Goal: Task Accomplishment & Management: Use online tool/utility

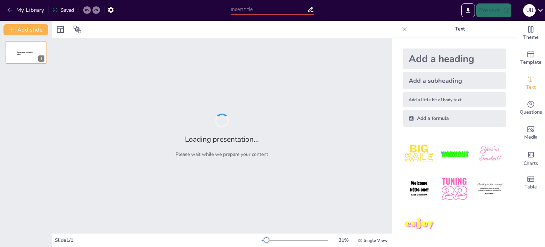
type input "Defining Public Health Informatics: Foundations and Applications in Practice"
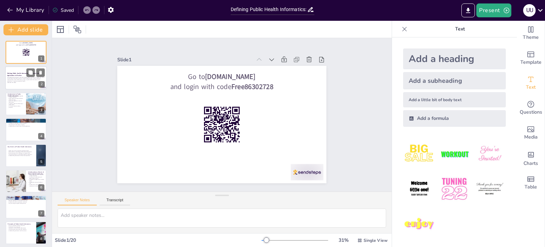
click at [20, 81] on p "This presentation provides an overview of public health informatics, its origin…" at bounding box center [25, 79] width 37 height 5
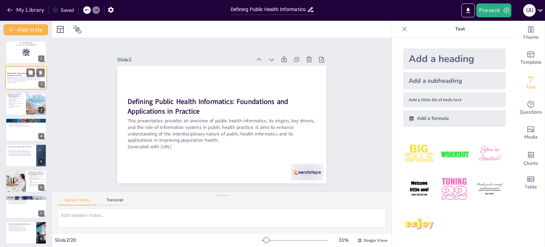
checkbox input "true"
type textarea "The integration of various disciplines is crucial in public health informatics.…"
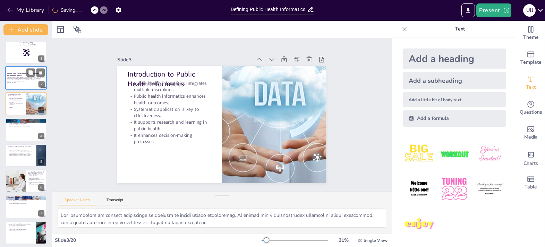
checkbox input "true"
type textarea "The historical significance of the term "informatics" highlights the evolution …"
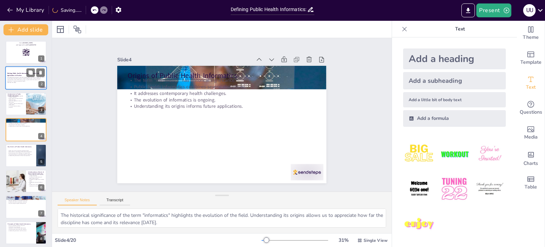
checkbox input "true"
type textarea "The emphasis on population health in health care reform is a pivotal driver for…"
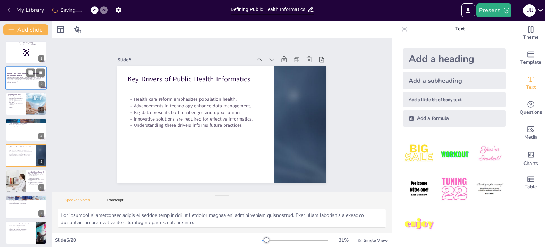
checkbox input "true"
type textarea "The integration of multiple disciplines is a hallmark of public health informat…"
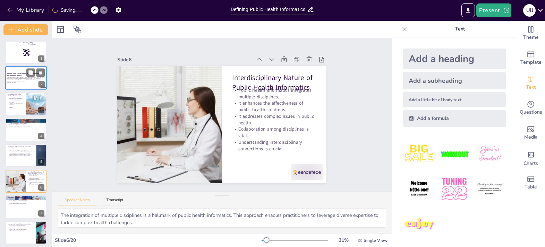
checkbox input "true"
type textarea "Public health information systems are fundamental for effective data management…"
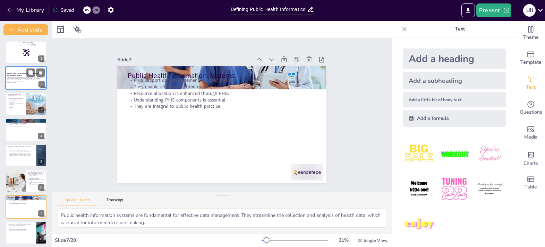
checkbox input "true"
type textarea "The focus on population health is essential in public health informatics. It en…"
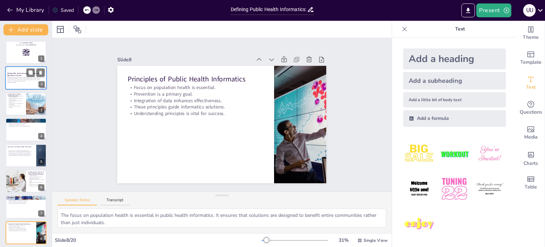
checkbox input "true"
type textarea "The growing recognition of public health informatics underscores its importance…"
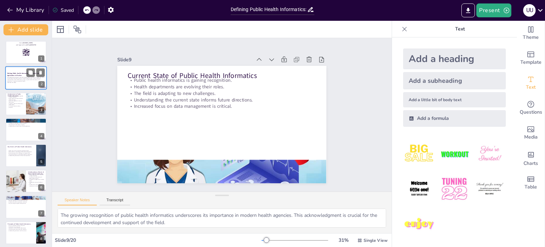
checkbox input "true"
type textarea "Limited resources in public health can significantly hinder the effectiveness o…"
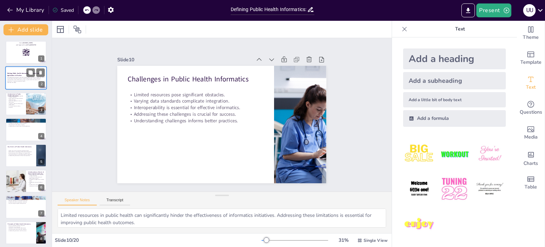
checkbox input "true"
type textarea "Emerging technologies are at the forefront of shaping the future of public heal…"
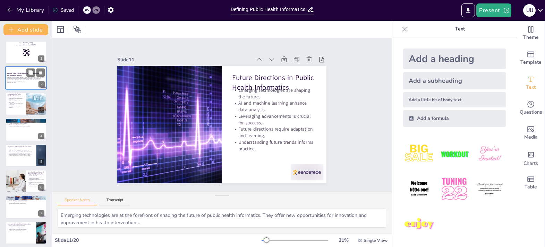
checkbox input "true"
type textarea "Data sharing enhances collaboration among stakeholders, which is essential for …"
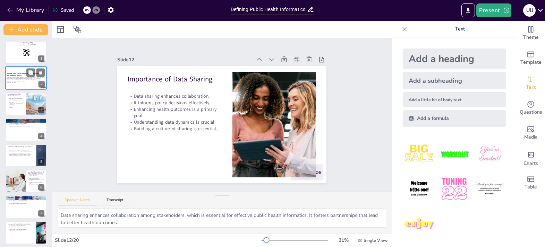
checkbox input "true"
type textarea "Knowledge of data management is a fundamental competency in public health infor…"
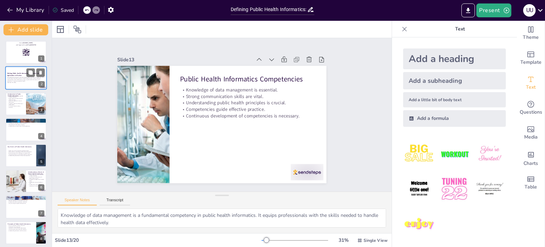
checkbox input "true"
type textarea "Case studies offer practical insights into the applications of public health in…"
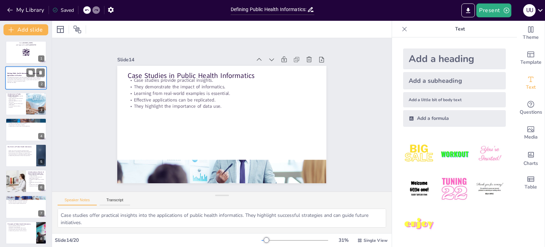
checkbox input "true"
type textarea "Evaluation frameworks provide a structured approach to assessing public health …"
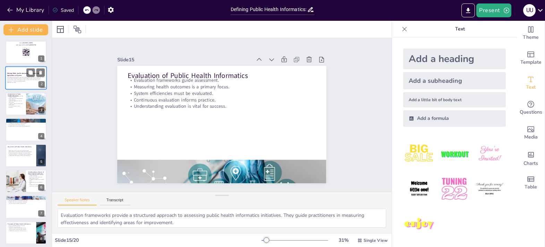
checkbox input "true"
type textarea "Data privacy is a significant concern in public health informatics. Protecting …"
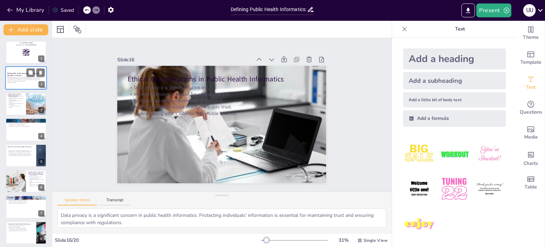
checkbox input "true"
type textarea "Integration of public health and clinical informatics enhances population healt…"
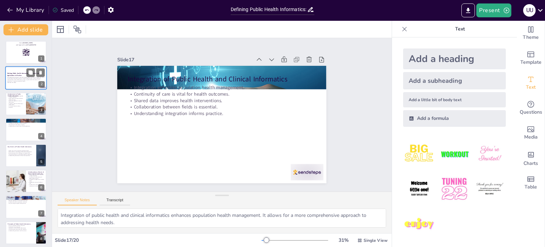
checkbox input "true"
type textarea "Technology enhances data collection processes in public health informatics. It …"
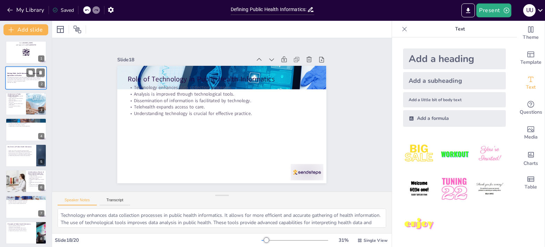
checkbox input "true"
type textarea "Public health informatics is vital for effective public health practice. It equ…"
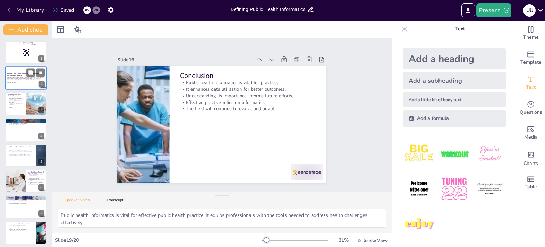
checkbox input "true"
type textarea "The correct answer is "Population health management," as public health informat…"
checkbox input "true"
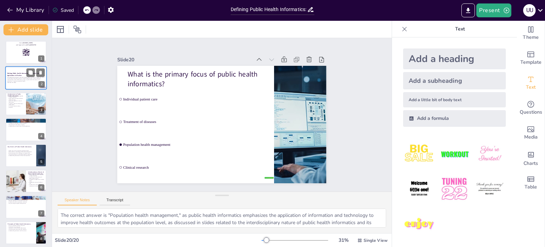
checkbox input "true"
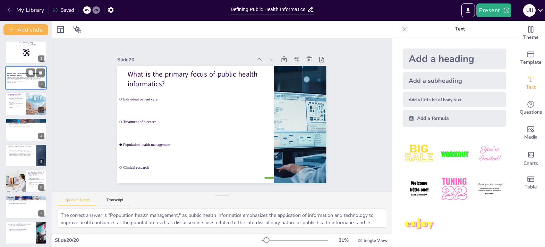
type textarea "Public health informatics is vital for effective public health practice. It equ…"
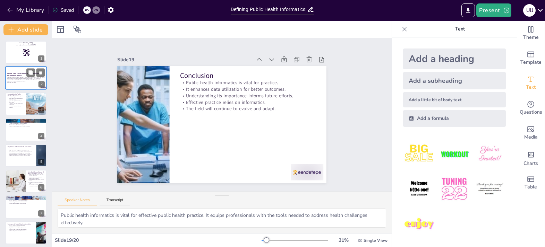
checkbox input "true"
type textarea "Technology enhances data collection processes in public health informatics. It …"
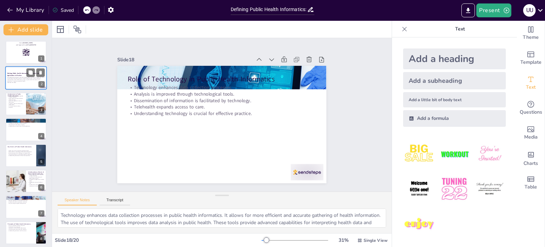
checkbox input "true"
type textarea "Integration of public health and clinical informatics enhances population healt…"
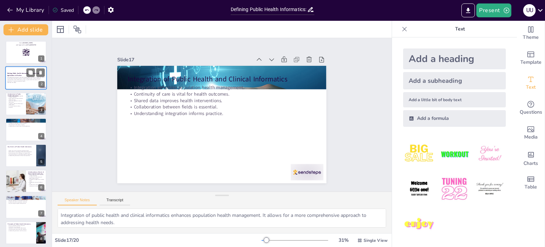
checkbox input "true"
type textarea "Data privacy is a significant concern in public health informatics. Protecting …"
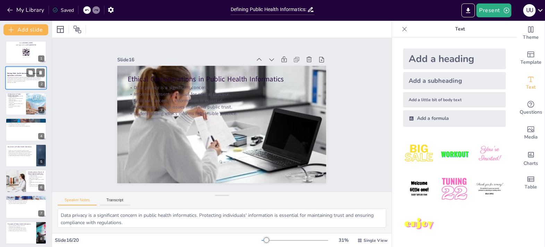
checkbox input "true"
type textarea "Evaluation frameworks provide a structured approach to assessing public health …"
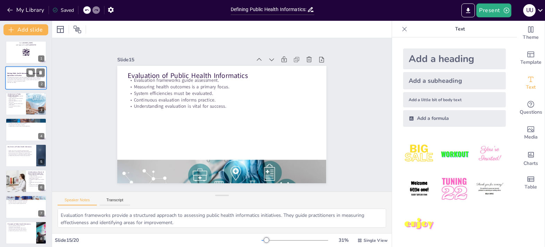
checkbox input "true"
type textarea "Case studies offer practical insights into the applications of public health in…"
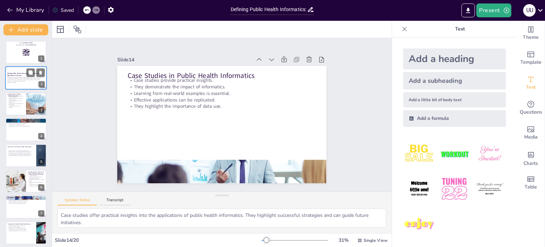
checkbox input "true"
type textarea "Knowledge of data management is a fundamental competency in public health infor…"
checkbox input "true"
type textarea "Data sharing enhances collaboration among stakeholders, which is essential for …"
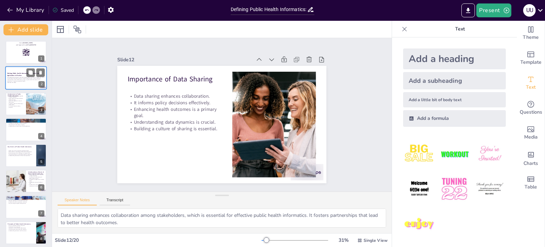
checkbox input "true"
type textarea "Emerging technologies are at the forefront of shaping the future of public heal…"
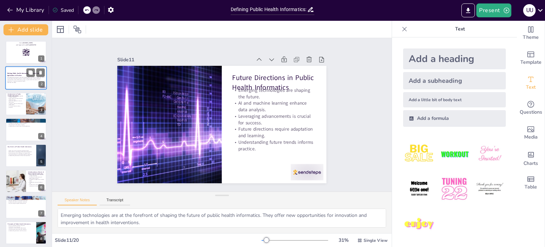
checkbox input "true"
type textarea "Limited resources in public health can significantly hinder the effectiveness o…"
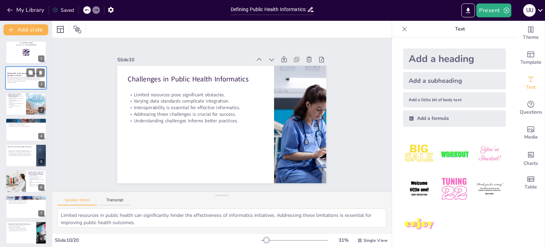
checkbox input "true"
type textarea "The growing recognition of public health informatics underscores its importance…"
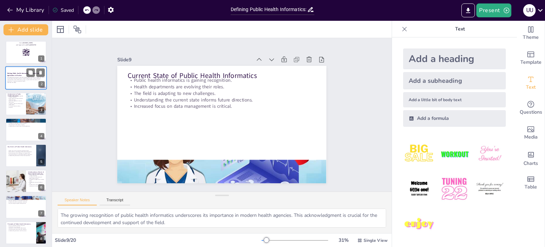
checkbox input "true"
type textarea "The focus on population health is essential in public health informatics. It en…"
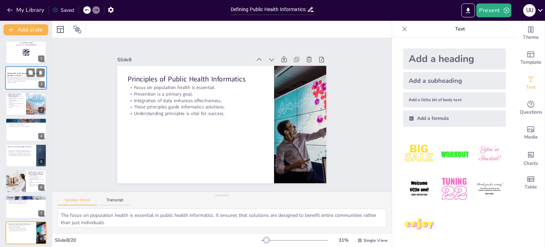
checkbox input "true"
type textarea "Public health information systems are fundamental for effective data management…"
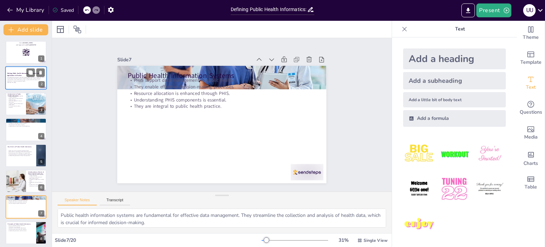
checkbox input "true"
type textarea "The integration of multiple disciplines is a hallmark of public health informat…"
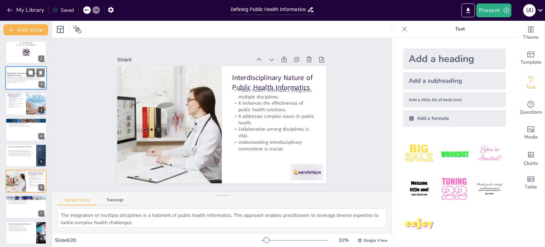
checkbox input "true"
type textarea "The emphasis on population health in health care reform is a pivotal driver for…"
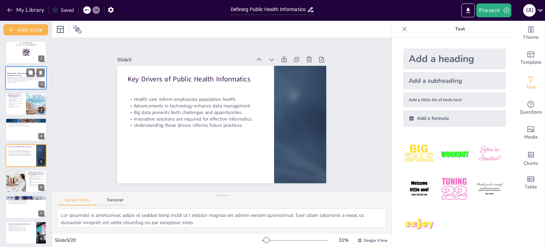
checkbox input "true"
type textarea "The historical significance of the term "informatics" highlights the evolution …"
checkbox input "true"
type textarea "The integration of various disciplines is crucial in public health informatics.…"
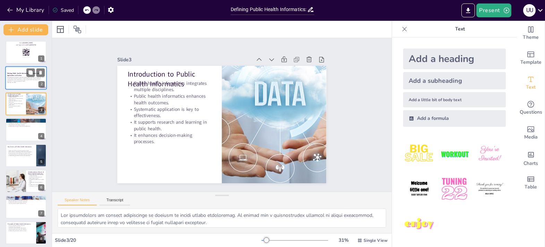
checkbox input "true"
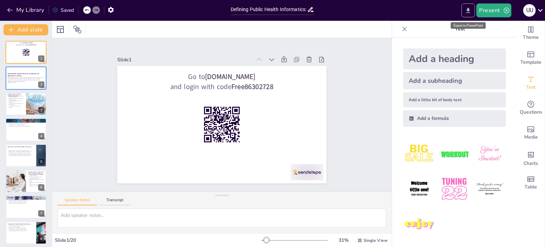
click at [467, 11] on icon "Export to PowerPoint" at bounding box center [468, 10] width 7 height 7
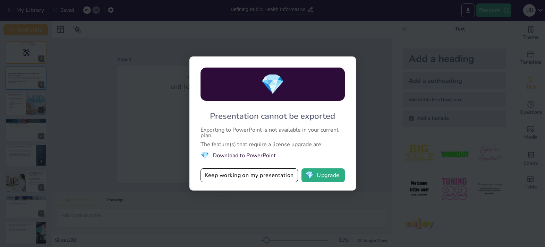
click at [444, 47] on div "💎 Presentation cannot be exported Exporting to PowerPoint is not available in y…" at bounding box center [272, 123] width 545 height 247
click at [279, 171] on button "Keep working on my presentation" at bounding box center [250, 176] width 98 height 14
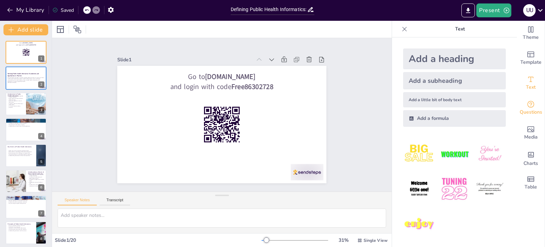
checkbox input "true"
click at [110, 10] on icon "button" at bounding box center [111, 10] width 6 height 6
click at [111, 10] on icon "button" at bounding box center [110, 9] width 7 height 7
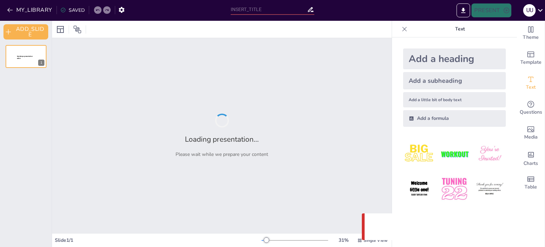
type input "Defining Public Health Informatics: Foundations and Applications in Practice"
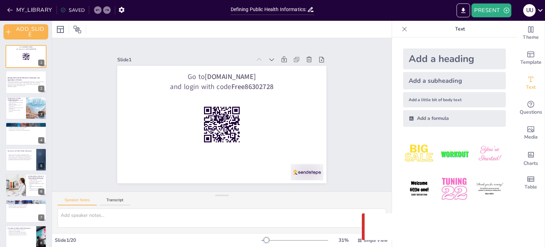
checkbox input "true"
click at [536, 9] on icon at bounding box center [540, 10] width 9 height 9
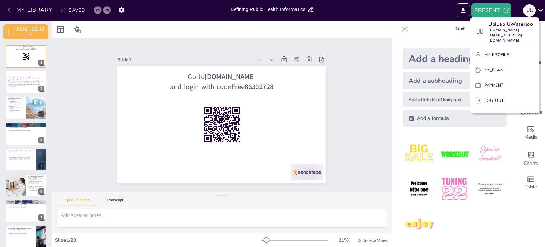
click at [536, 9] on div at bounding box center [272, 123] width 545 height 247
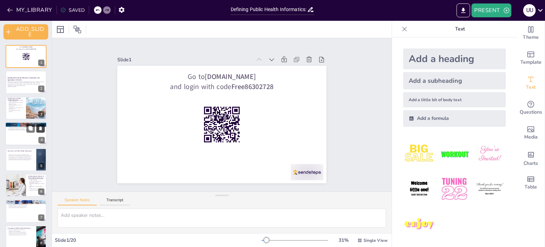
checkbox input "true"
click at [42, 131] on button at bounding box center [40, 129] width 8 height 8
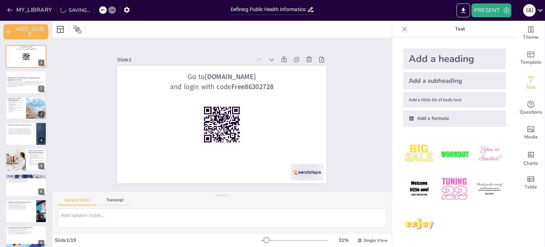
checkbox input "true"
click at [102, 9] on icon at bounding box center [103, 10] width 4 height 4
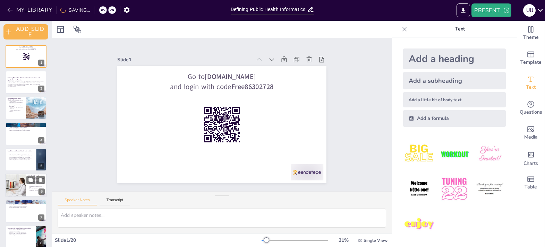
checkbox input "true"
click at [15, 178] on div at bounding box center [15, 186] width 35 height 24
type textarea "The integration of multiple disciplines is a hallmark of public health informat…"
checkbox input "true"
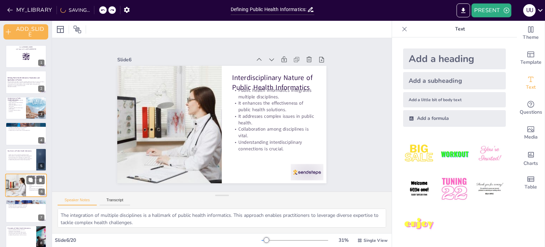
scroll to position [42, 0]
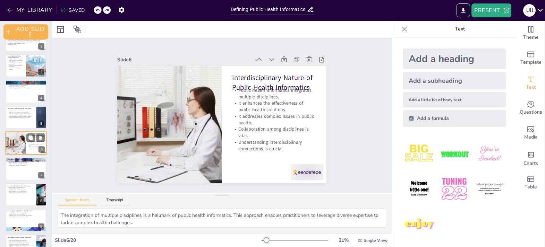
type textarea "The emphasis on population health in health care reform is a pivotal driver for…"
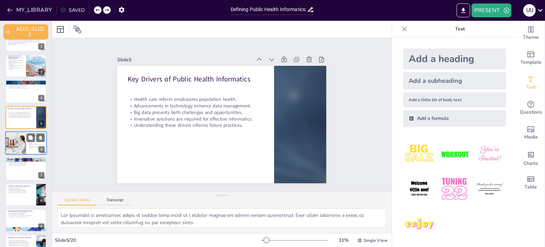
checkbox input "true"
type textarea "The historical significance of the term "informatics" highlights the evolution …"
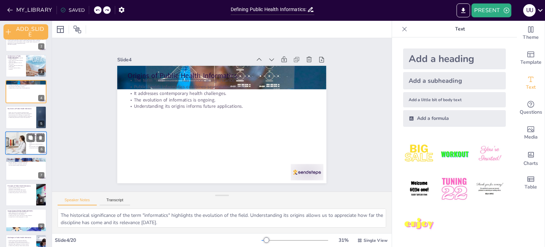
checkbox input "true"
type textarea "The integration of various disciplines is crucial in public health informatics.…"
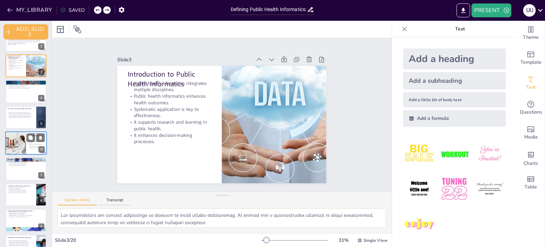
checkbox input "true"
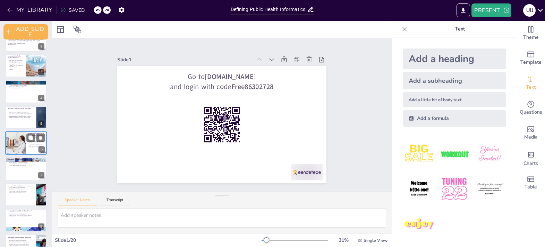
checkbox input "true"
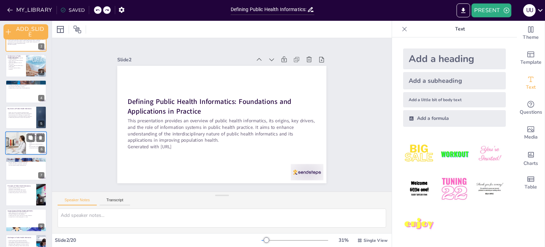
type textarea "The integration of various disciplines is crucial in public health informatics.…"
checkbox input "true"
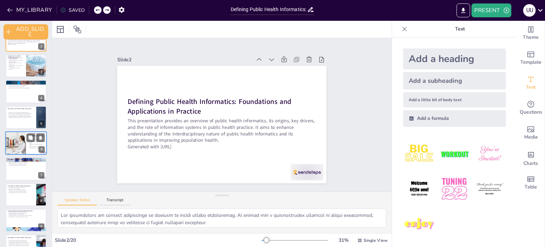
type textarea "The historical significance of the term "informatics" highlights the evolution …"
checkbox input "true"
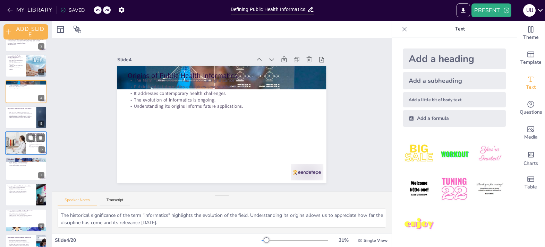
type textarea "The emphasis on population health in health care reform is a pivotal driver for…"
checkbox input "true"
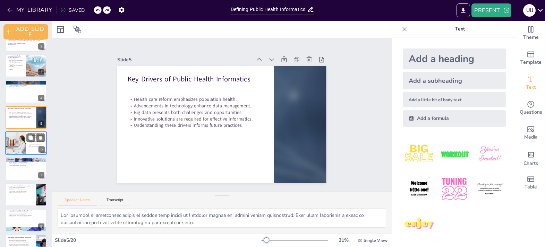
type textarea "The integration of multiple disciplines is a hallmark of public health informat…"
checkbox input "true"
type textarea "Public health information systems are fundamental for effective data management…"
checkbox input "true"
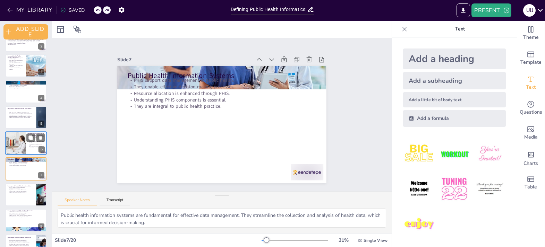
type textarea "The focus on population health is essential in public health informatics. It en…"
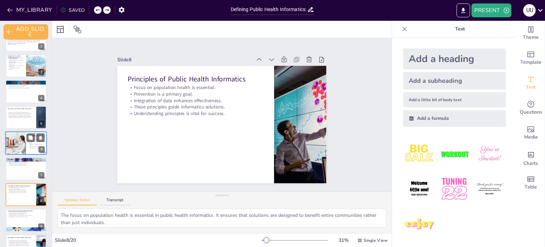
checkbox input "true"
type textarea "The growing recognition of public health informatics underscores its importance…"
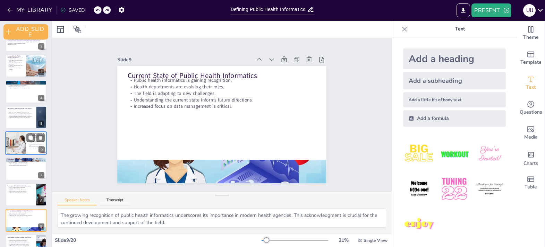
checkbox input "true"
type textarea "Limited resources in public health can significantly hinder the effectiveness o…"
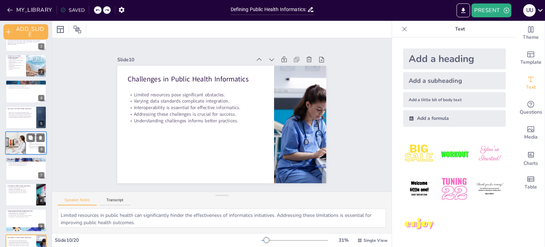
checkbox input "true"
type textarea "Emerging technologies are at the forefront of shaping the future of public heal…"
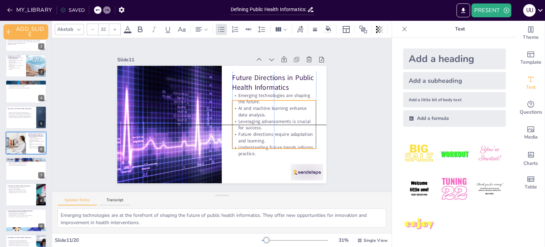
drag, startPoint x: 244, startPoint y: 100, endPoint x: 244, endPoint y: 106, distance: 5.9
click at [244, 113] on p "AI and machine learning enhance data analysis." at bounding box center [265, 143] width 75 height 60
checkbox input "true"
click at [25, 170] on div at bounding box center [26, 170] width 42 height 24
type textarea "Public health information systems are fundamental for effective data management…"
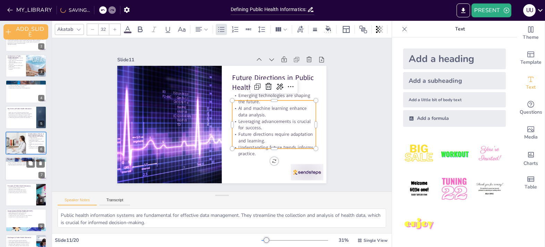
scroll to position [68, 0]
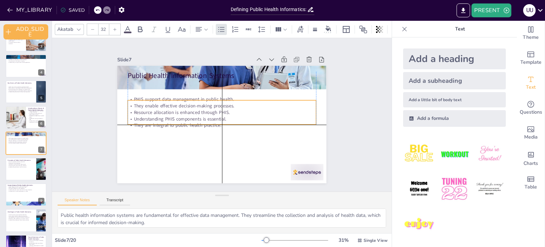
drag, startPoint x: 156, startPoint y: 89, endPoint x: 156, endPoint y: 108, distance: 18.7
click at [156, 108] on p "They enable effective decision-making processes." at bounding box center [223, 106] width 185 height 45
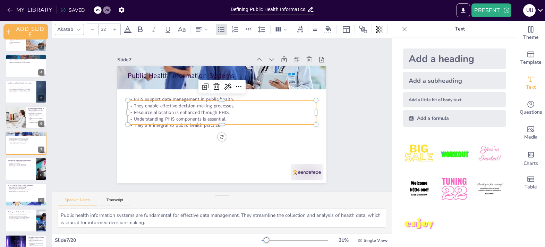
checkbox input "true"
